Goal: Check status: Check status

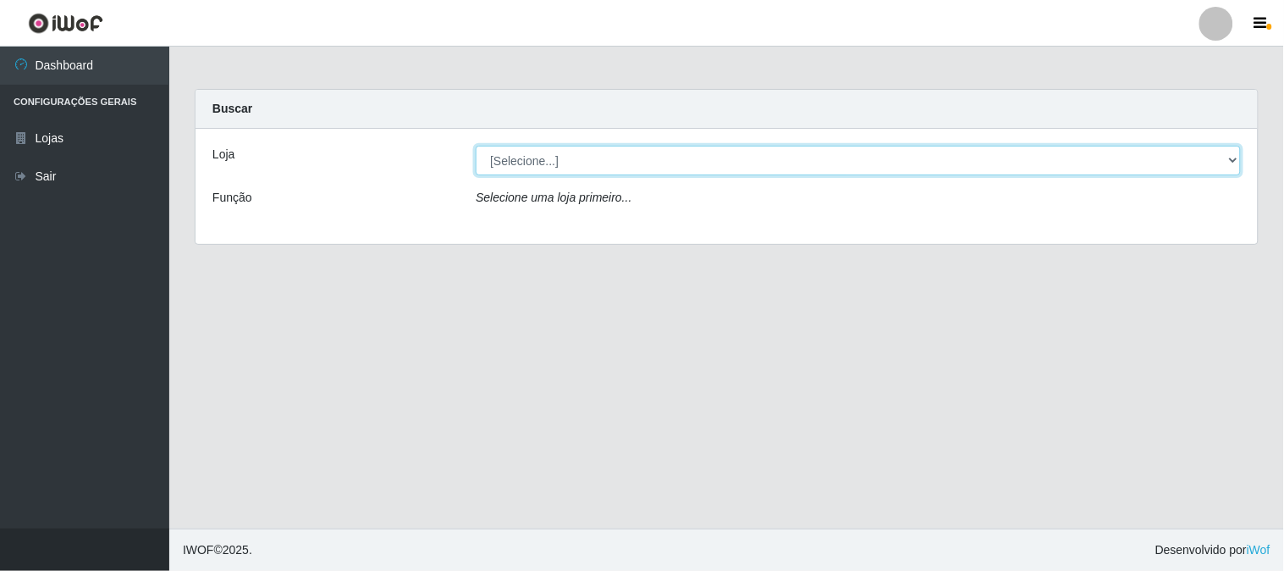
click at [1231, 163] on select "[Selecione...] Rede Compras Supermercados - LOJA 1" at bounding box center [858, 161] width 765 height 30
select select "158"
click at [476, 146] on select "[Selecione...] Rede Compras Supermercados - LOJA 1" at bounding box center [858, 161] width 765 height 30
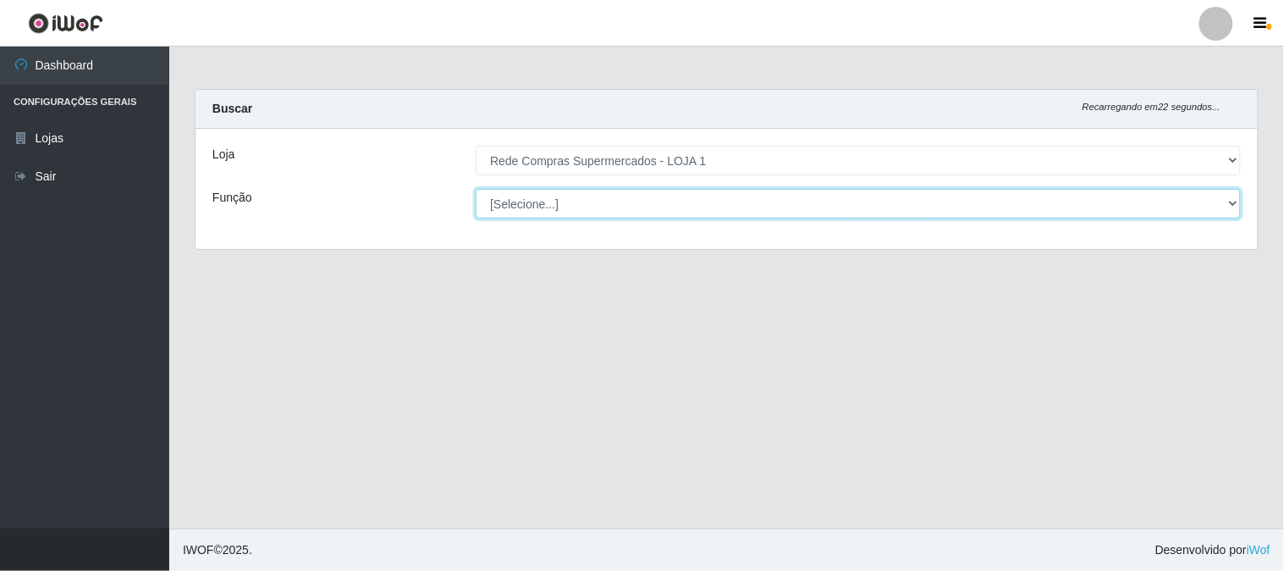
click at [1228, 200] on select "[Selecione...] ASG ASG + ASG ++ Balconista Balconista + Balconista ++ Embalador…" at bounding box center [858, 204] width 765 height 30
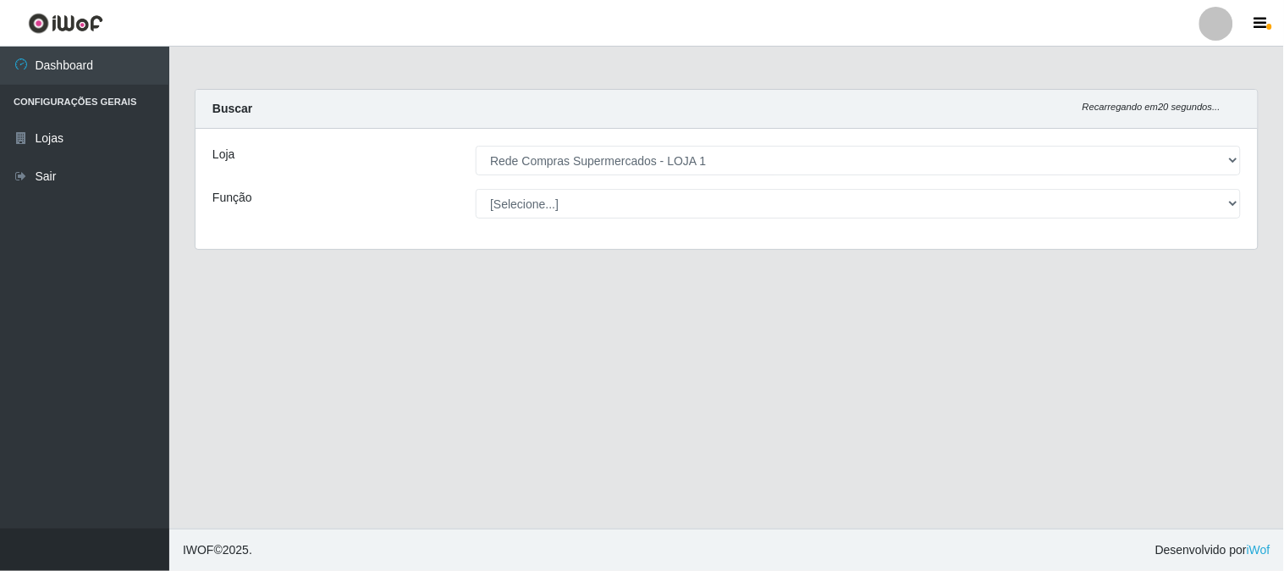
click at [361, 306] on main "Carregando... Buscar Recarregando em 20 segundos... Loja [Selecione...] Rede Co…" at bounding box center [726, 288] width 1115 height 482
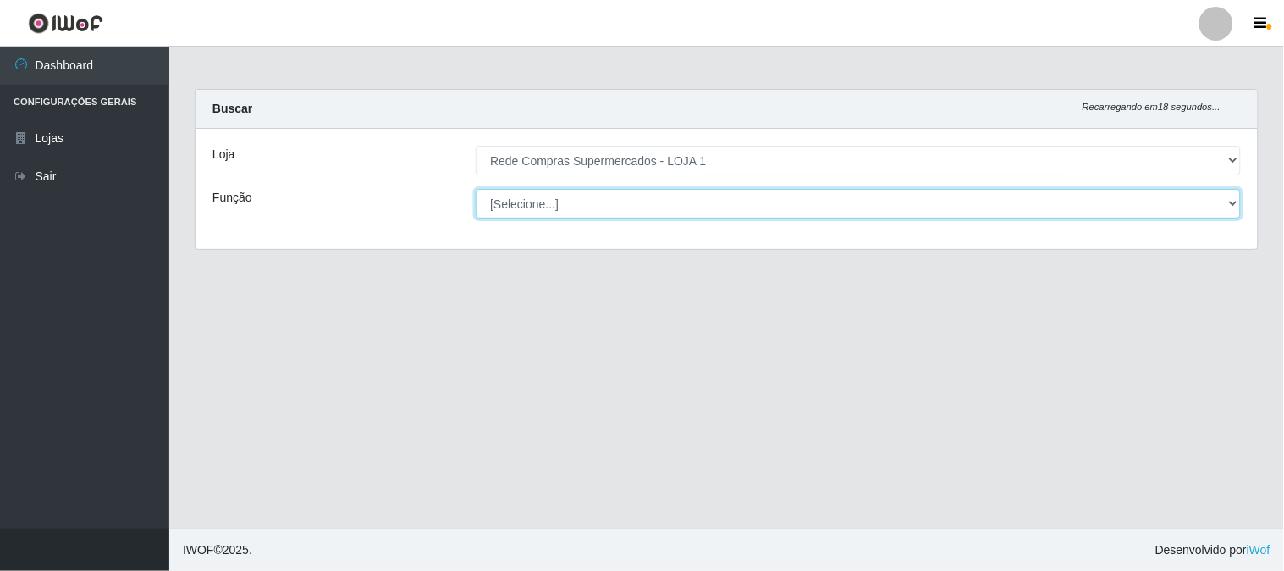
click at [1230, 201] on select "[Selecione...] ASG ASG + ASG ++ Balconista Balconista + Balconista ++ Embalador…" at bounding box center [858, 204] width 765 height 30
select select "1"
click at [476, 189] on select "[Selecione...] ASG ASG + ASG ++ Balconista Balconista + Balconista ++ Embalador…" at bounding box center [858, 204] width 765 height 30
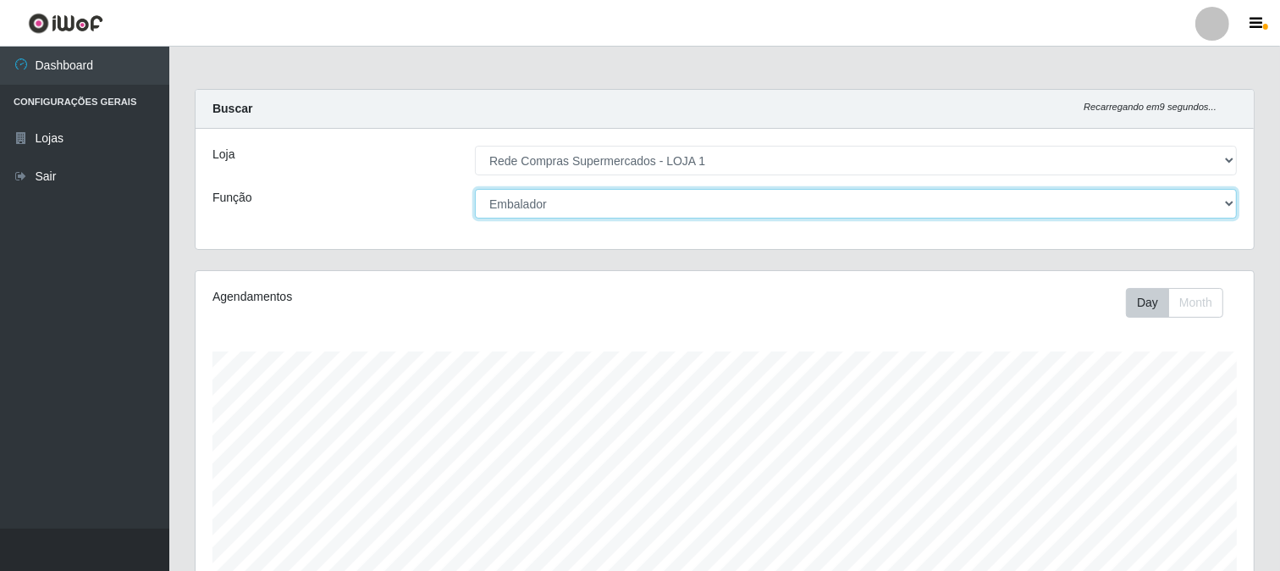
scroll to position [251, 0]
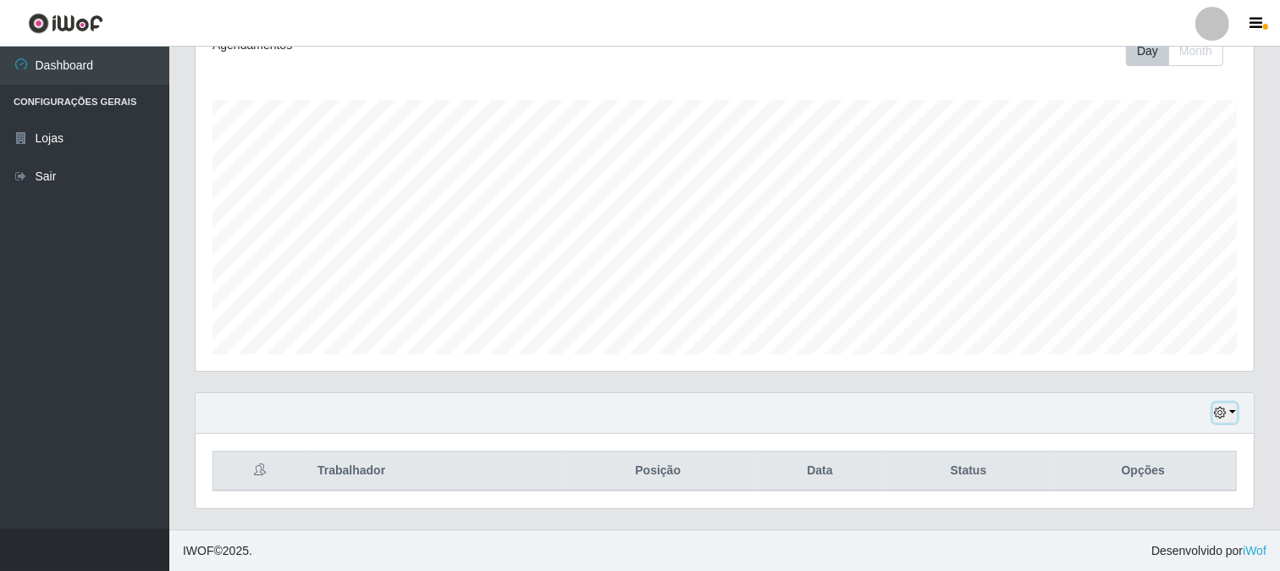
click at [1231, 405] on button "button" at bounding box center [1225, 412] width 24 height 19
click at [1129, 276] on button "1 dia" at bounding box center [1168, 278] width 134 height 36
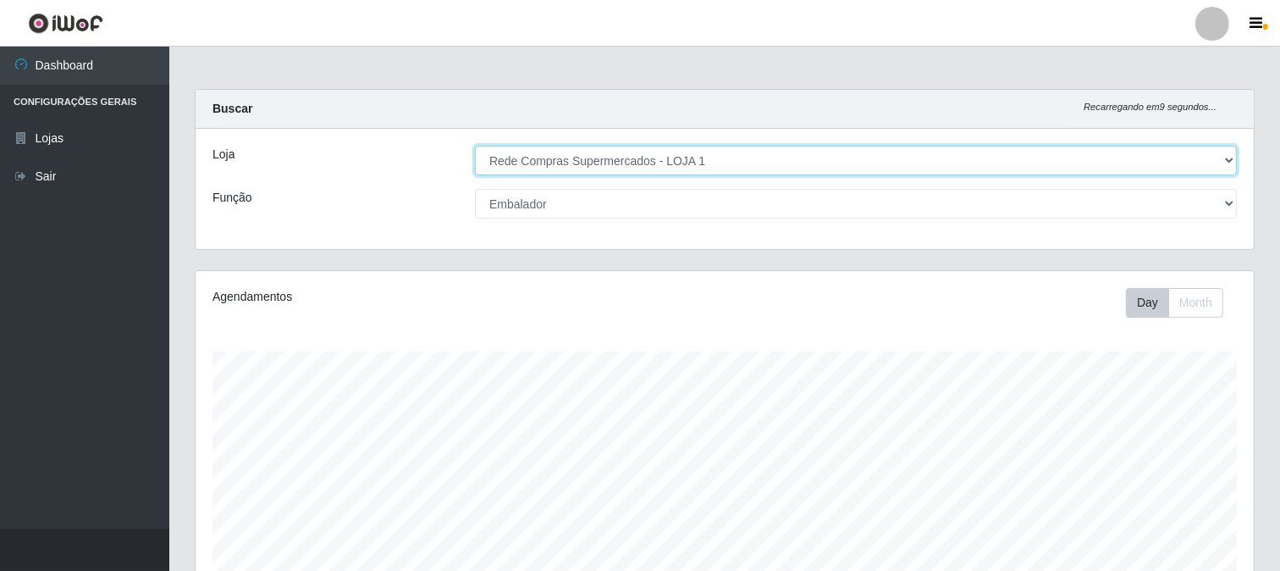
click at [591, 147] on select "[Selecione...] Rede Compras Supermercados - LOJA 1" at bounding box center [856, 161] width 762 height 30
click at [475, 146] on select "[Selecione...] Rede Compras Supermercados - LOJA 1" at bounding box center [856, 161] width 762 height 30
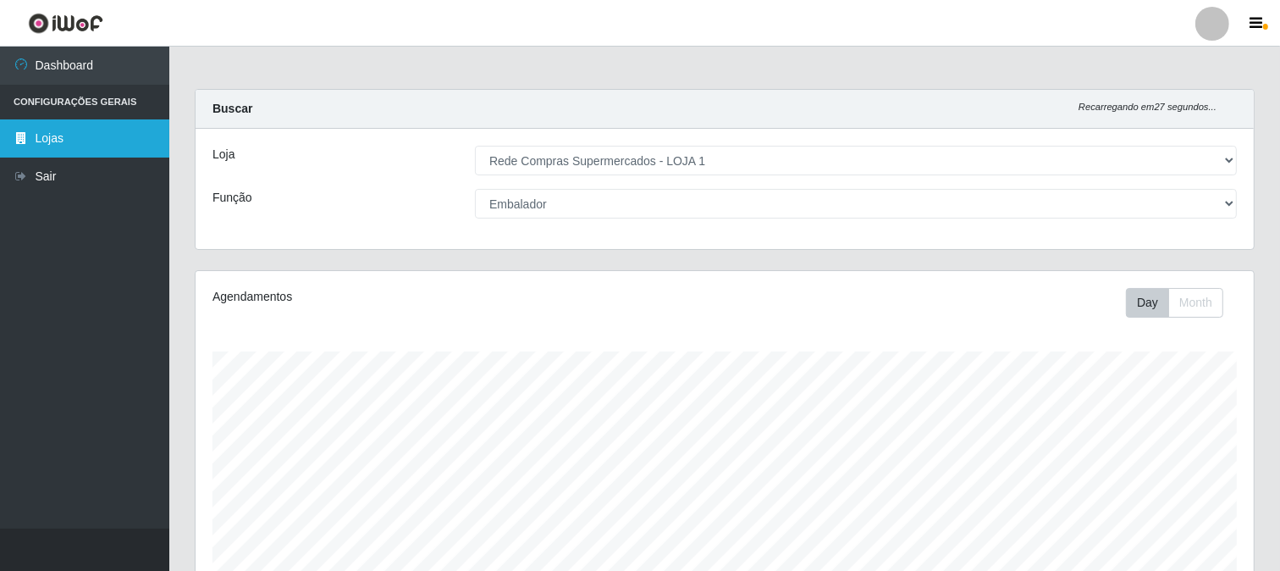
click at [36, 132] on link "Lojas" at bounding box center [84, 138] width 169 height 38
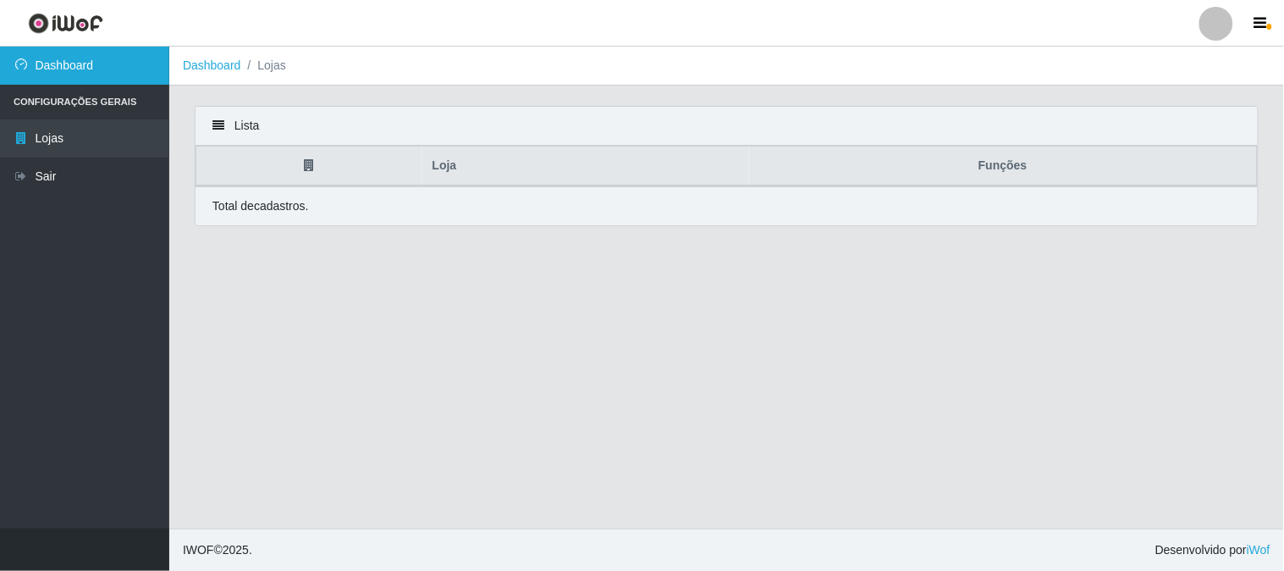
click at [108, 63] on link "Dashboard" at bounding box center [84, 66] width 169 height 38
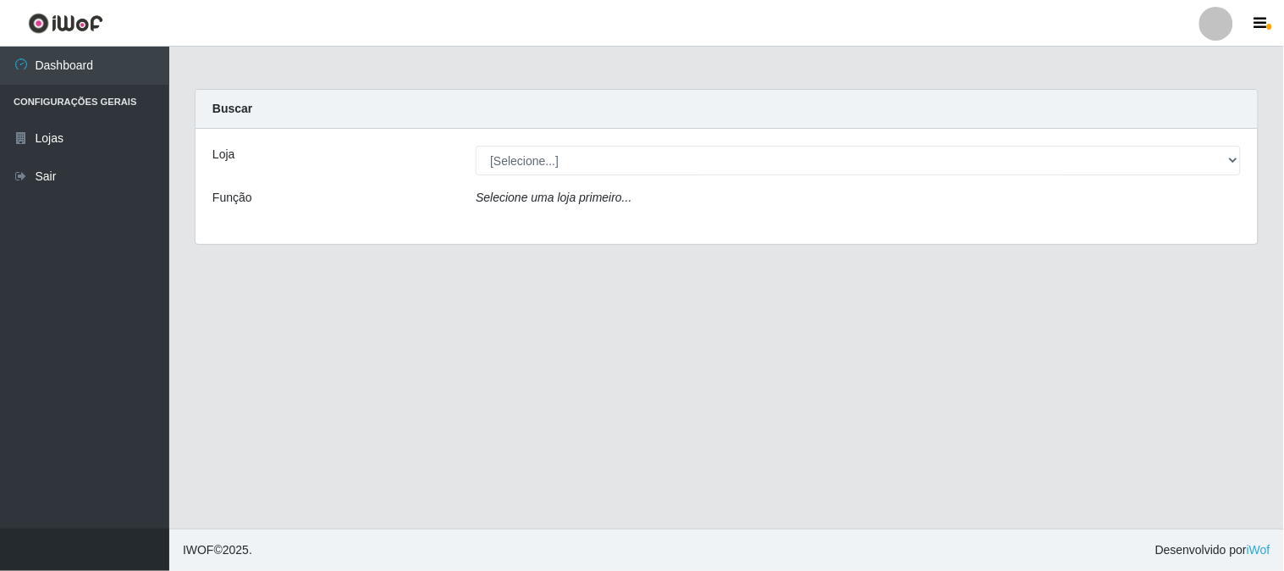
click at [650, 212] on div "Selecione uma loja primeiro..." at bounding box center [858, 201] width 791 height 25
click at [653, 196] on div "Selecione uma loja primeiro..." at bounding box center [858, 201] width 791 height 25
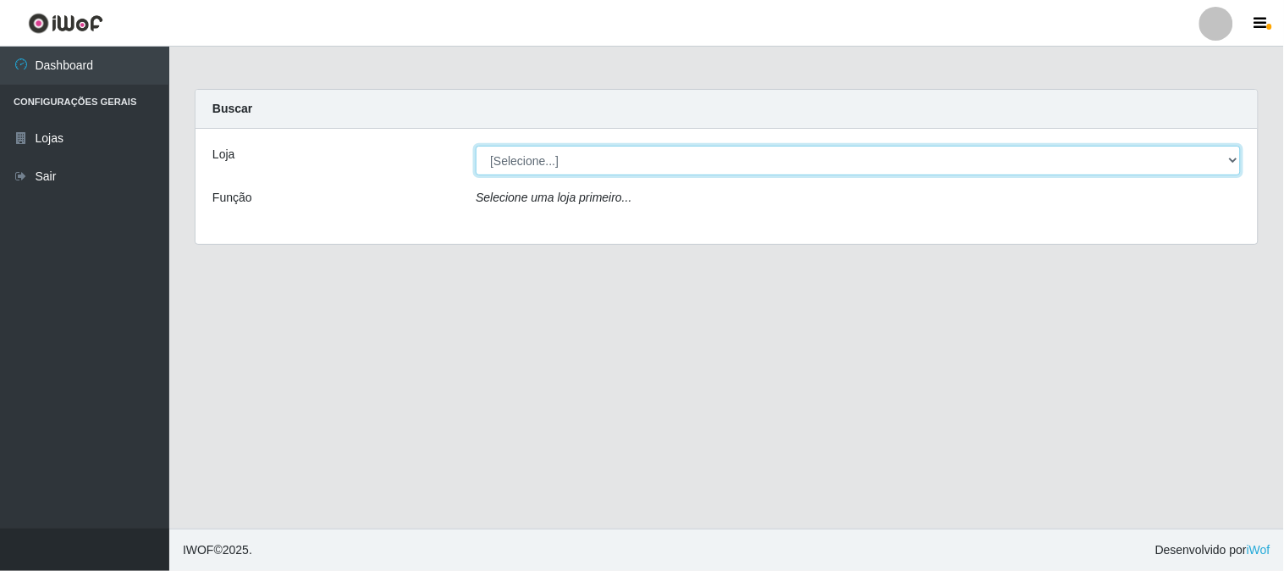
click at [1233, 156] on select "[Selecione...] Rede Compras Supermercados - LOJA 1" at bounding box center [858, 161] width 765 height 30
select select "158"
click at [476, 146] on select "[Selecione...] Rede Compras Supermercados - LOJA 1" at bounding box center [858, 161] width 765 height 30
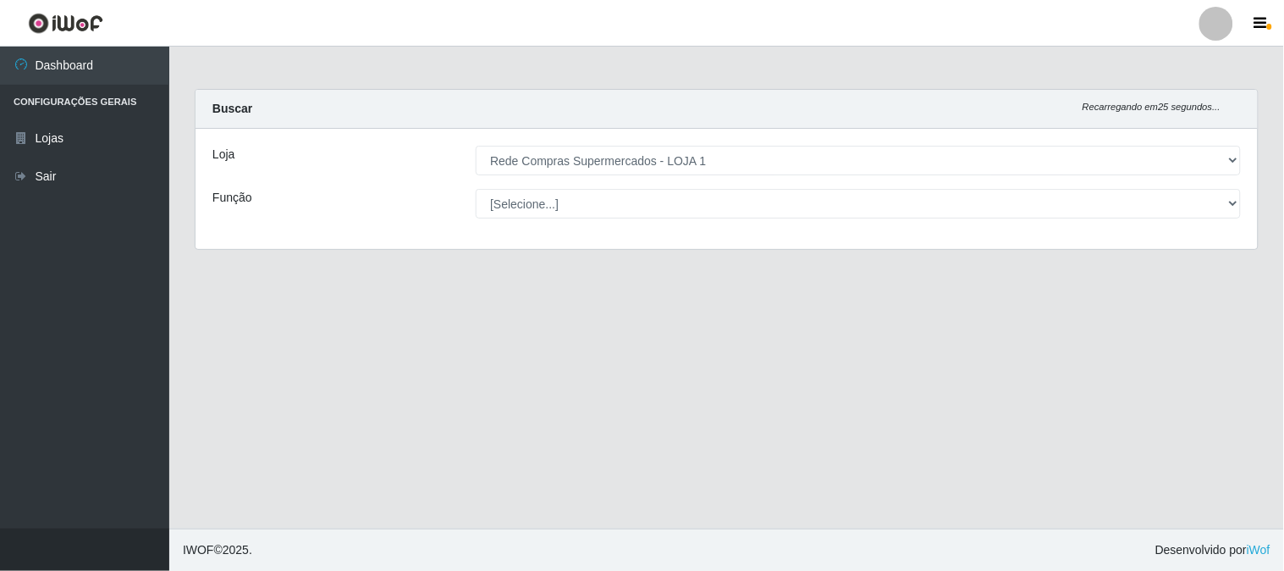
click at [417, 361] on main "Carregando... Buscar Recarregando em 25 segundos... Loja [Selecione...] Rede Co…" at bounding box center [726, 288] width 1115 height 482
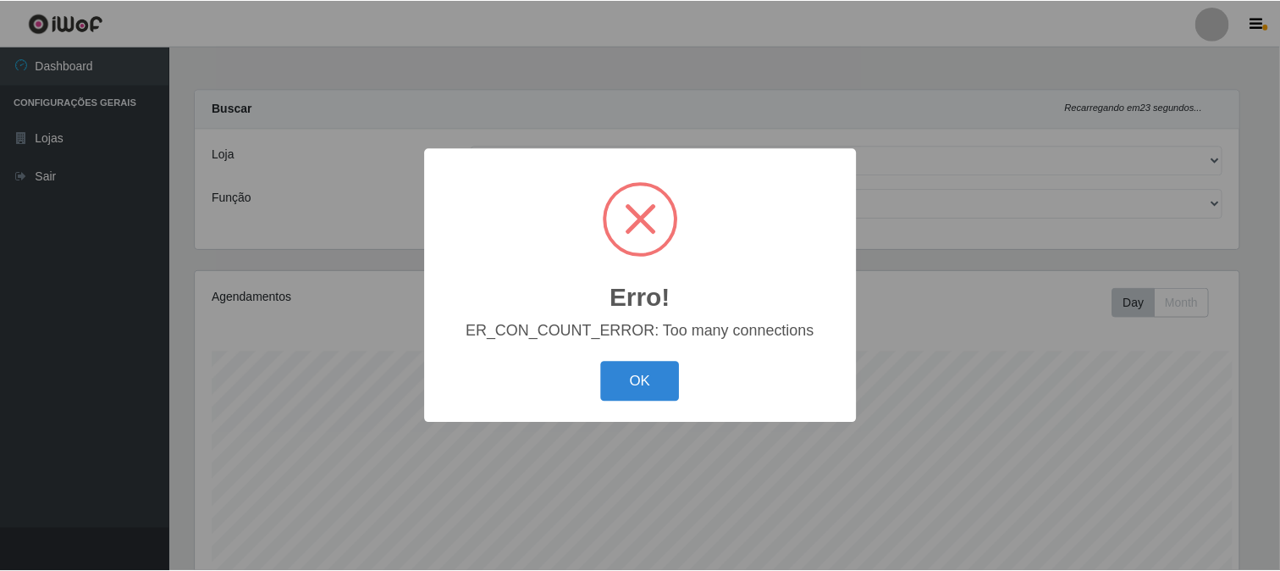
scroll to position [350, 1047]
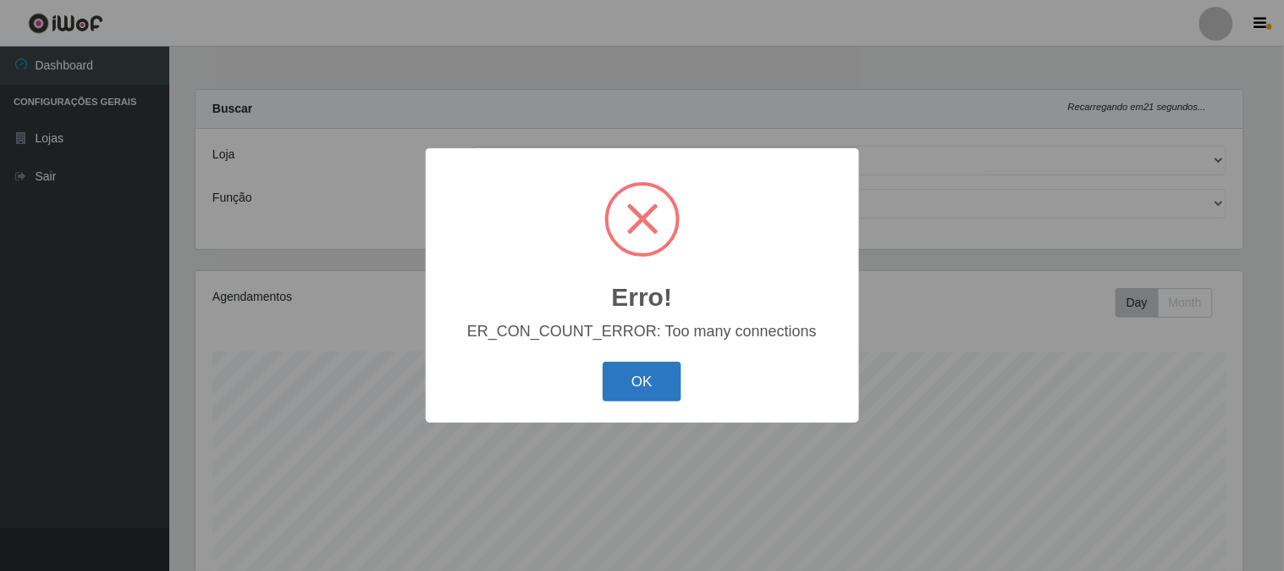
drag, startPoint x: 656, startPoint y: 375, endPoint x: 667, endPoint y: 374, distance: 11.0
click at [657, 375] on button "OK" at bounding box center [642, 381] width 79 height 40
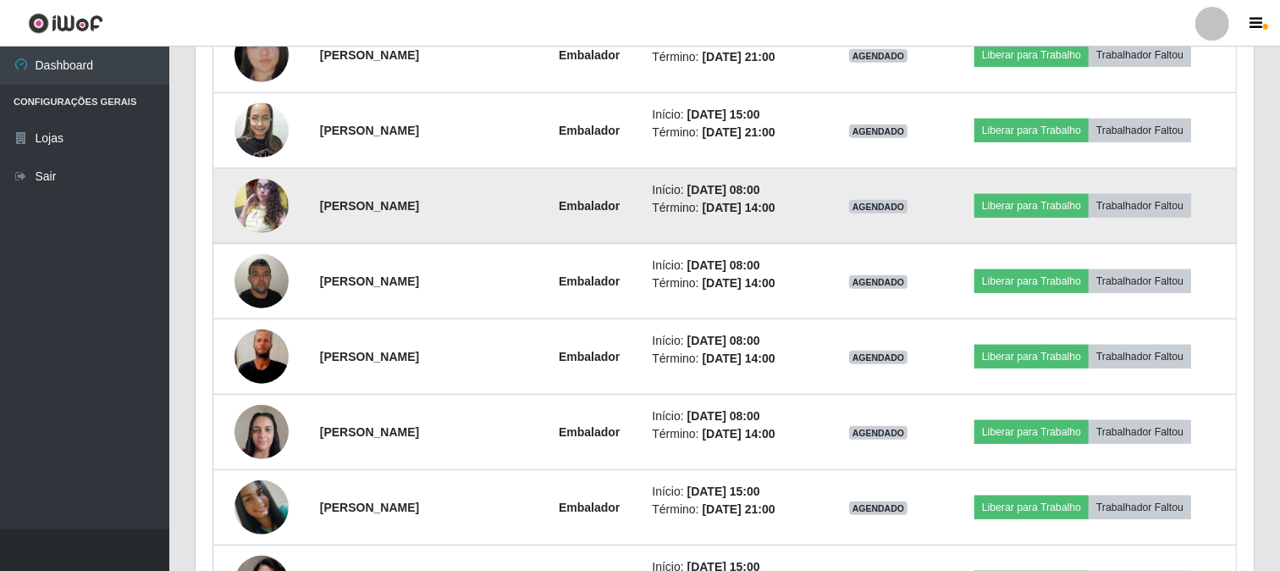
scroll to position [894, 0]
